Goal: Check status: Check status

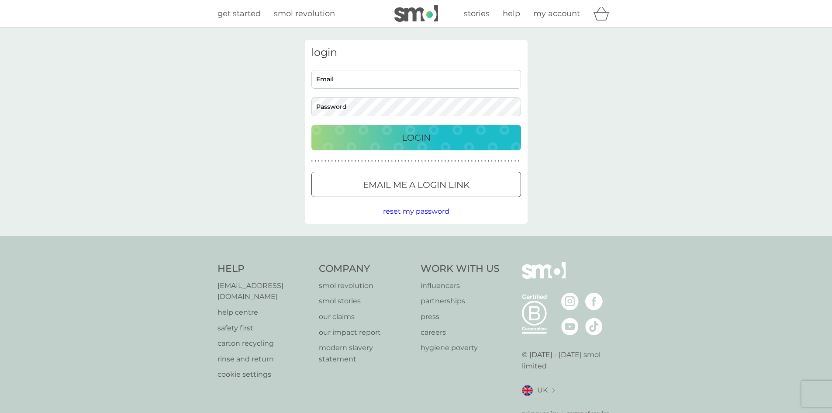
click at [369, 81] on input "Email" at bounding box center [416, 79] width 210 height 19
type input "[EMAIL_ADDRESS][DOMAIN_NAME]"
click at [378, 133] on div "Login" at bounding box center [416, 138] width 192 height 14
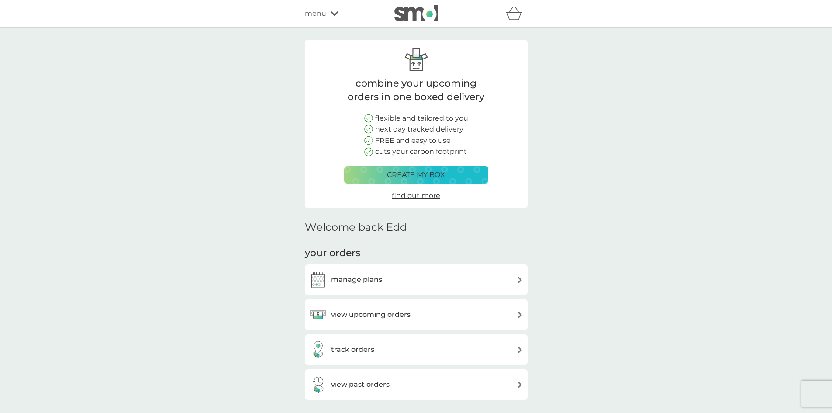
click at [378, 356] on div "track orders" at bounding box center [416, 348] width 214 height 17
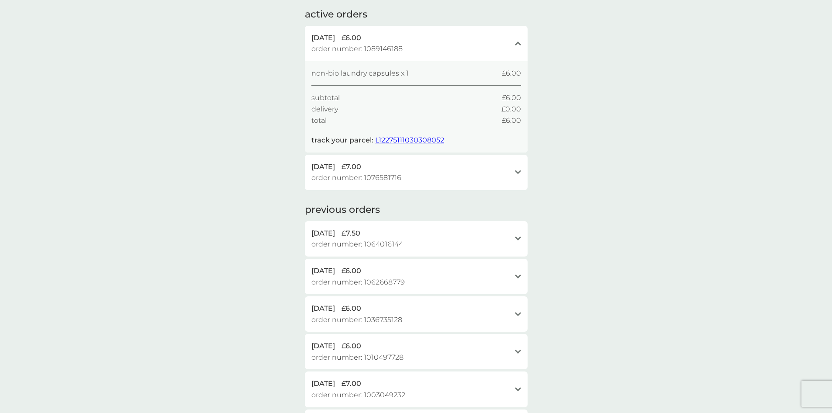
scroll to position [87, 0]
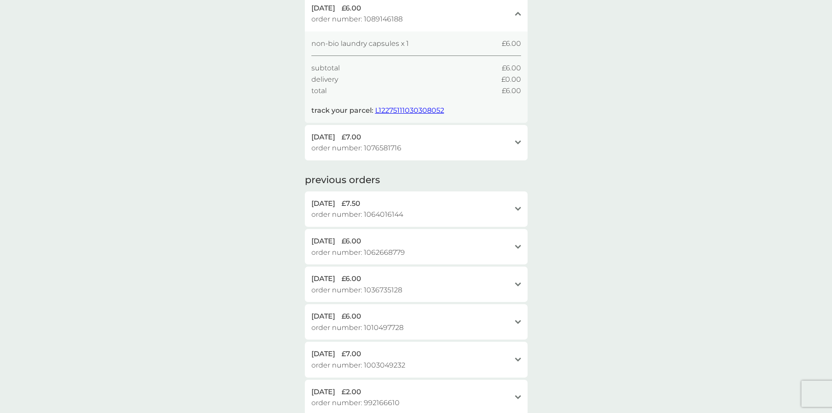
click at [519, 225] on div "[DATE] £7.50 order number: 1064016144 open" at bounding box center [416, 208] width 223 height 35
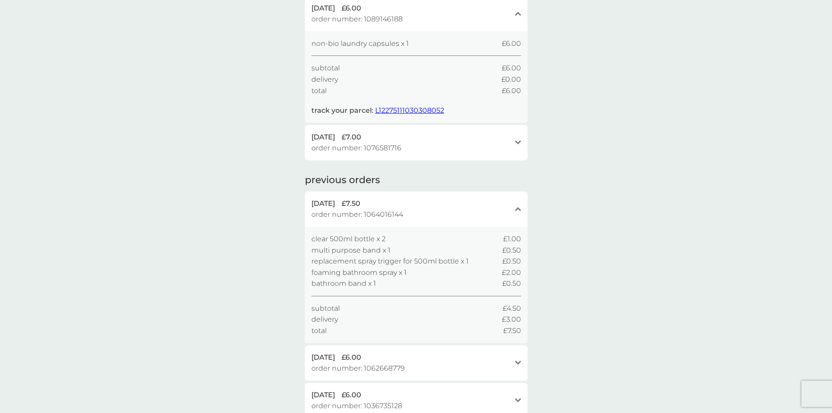
click at [376, 355] on div "[DATE] £6.00" at bounding box center [410, 356] width 199 height 11
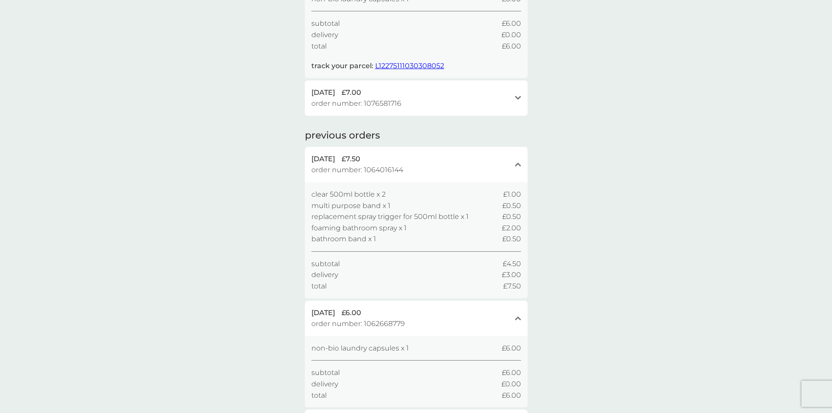
scroll to position [131, 0]
click at [422, 320] on div "[DATE] £6.00 order number: 1062668779" at bounding box center [410, 319] width 199 height 22
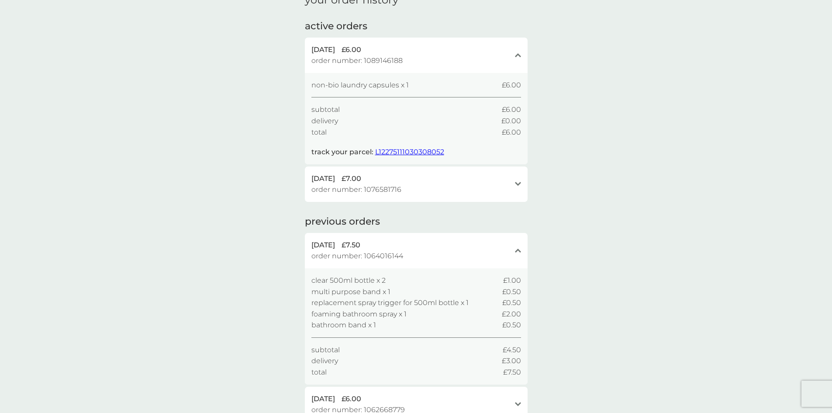
scroll to position [0, 0]
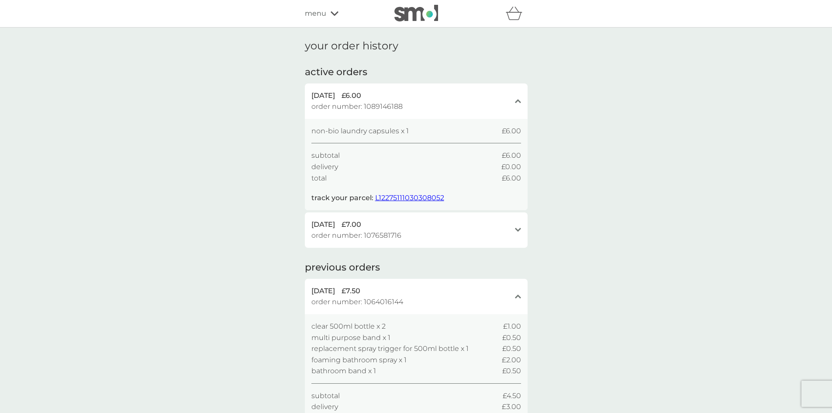
click at [335, 9] on div "menu" at bounding box center [342, 13] width 74 height 11
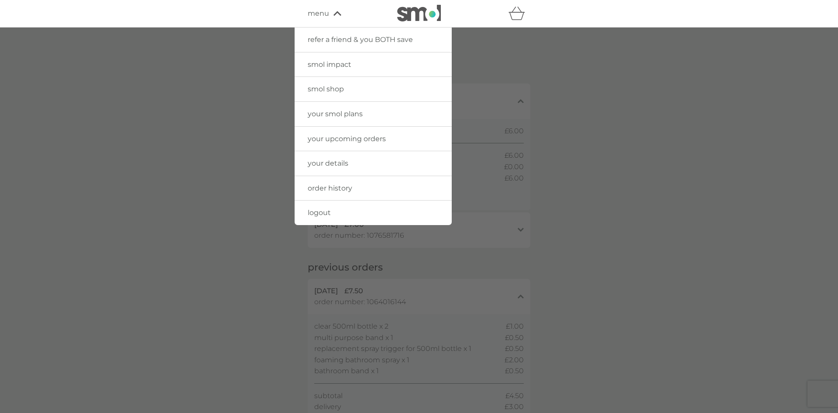
click at [397, 14] on img at bounding box center [419, 13] width 44 height 17
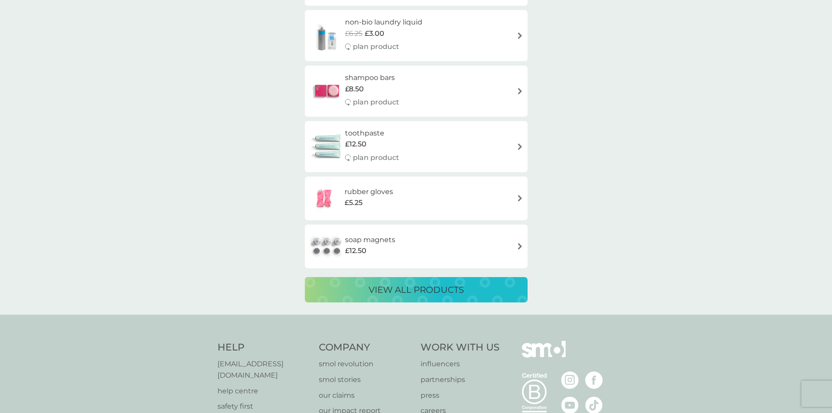
scroll to position [1626, 0]
